Goal: Task Accomplishment & Management: Complete application form

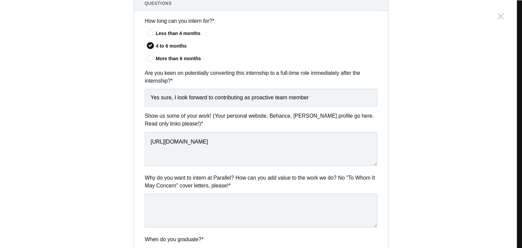
scroll to position [272, 0]
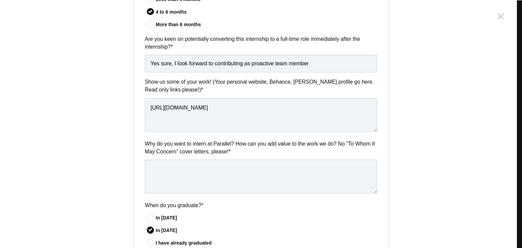
click at [225, 151] on label "Why do you want to intern at Parallel? How can you add value to the work we do?…" at bounding box center [261, 148] width 233 height 16
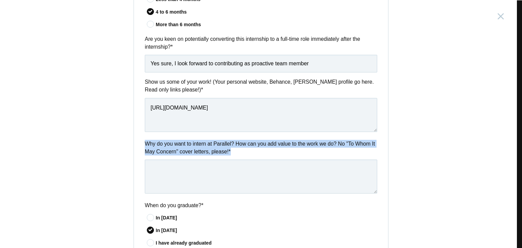
click at [225, 151] on label "Why do you want to intern at Parallel? How can you add value to the work we do?…" at bounding box center [261, 148] width 233 height 16
copy div "Why do you want to intern at Parallel? How can you add value to the work we do?…"
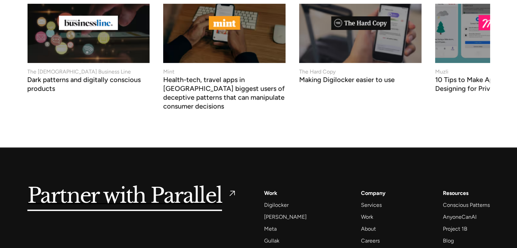
scroll to position [2877, 0]
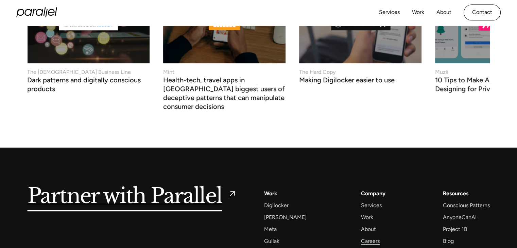
click at [365, 236] on div "Careers" at bounding box center [370, 240] width 19 height 9
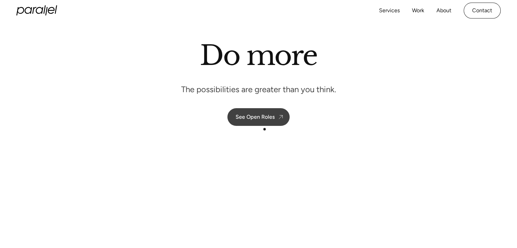
click at [264, 116] on div "See Open Roles" at bounding box center [255, 117] width 39 height 6
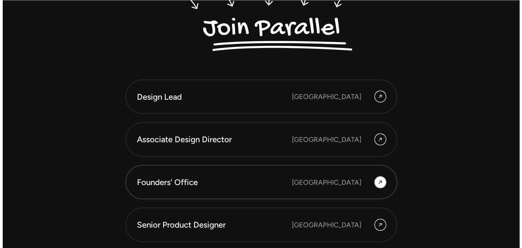
scroll to position [1925, 0]
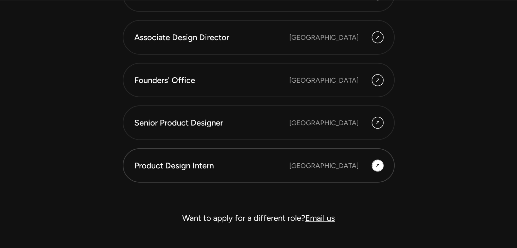
click at [180, 161] on div "Product Design Intern" at bounding box center [211, 166] width 155 height 12
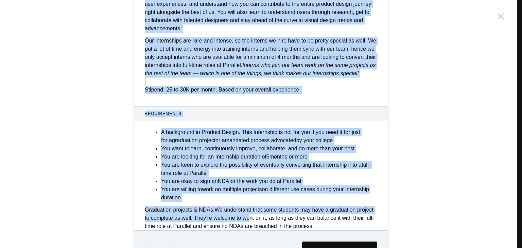
scroll to position [267, 0]
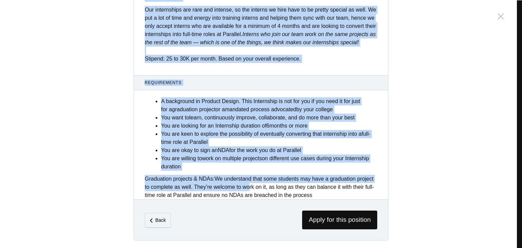
drag, startPoint x: 142, startPoint y: 81, endPoint x: 318, endPoint y: 198, distance: 211.1
copy div "Lor ips d sitamet consecte adip e seddoei tem incididu utlabore etdo magn a eni…"
